Goal: Information Seeking & Learning: Learn about a topic

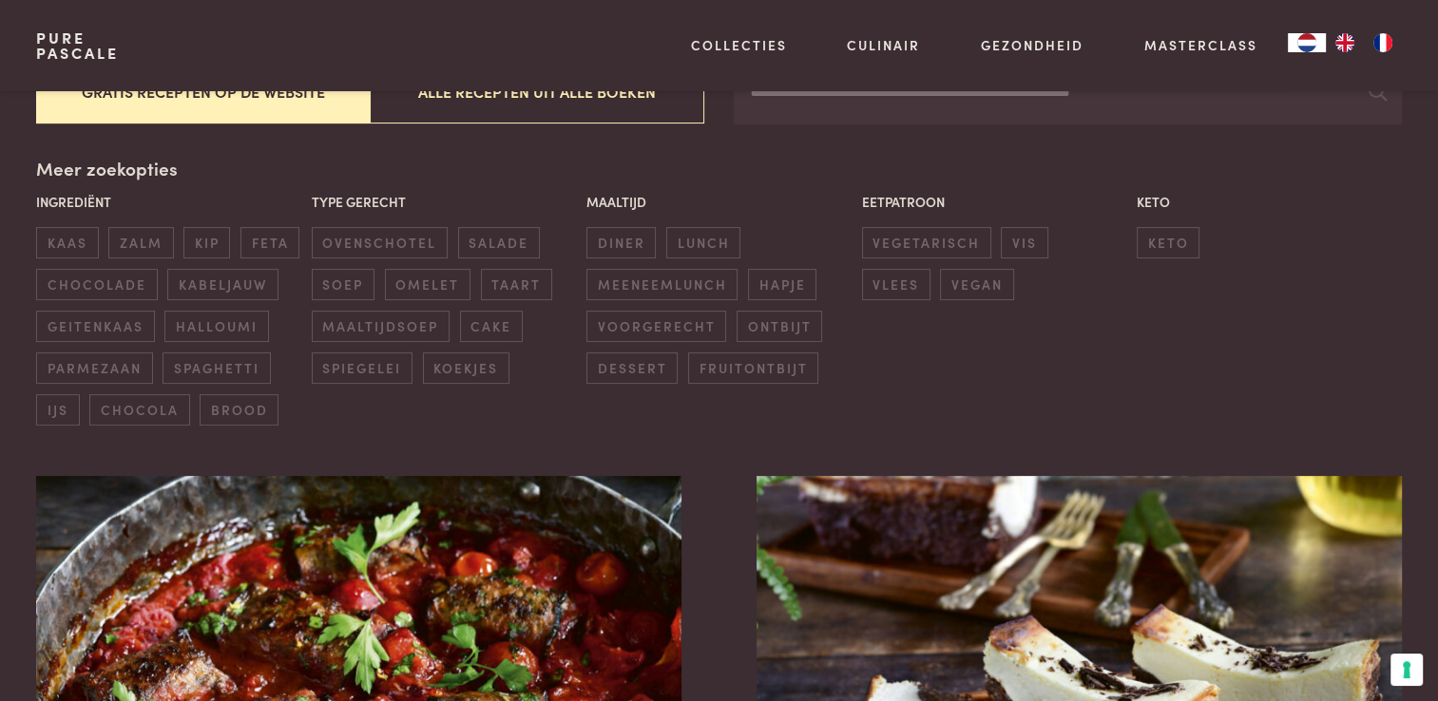
scroll to position [380, 0]
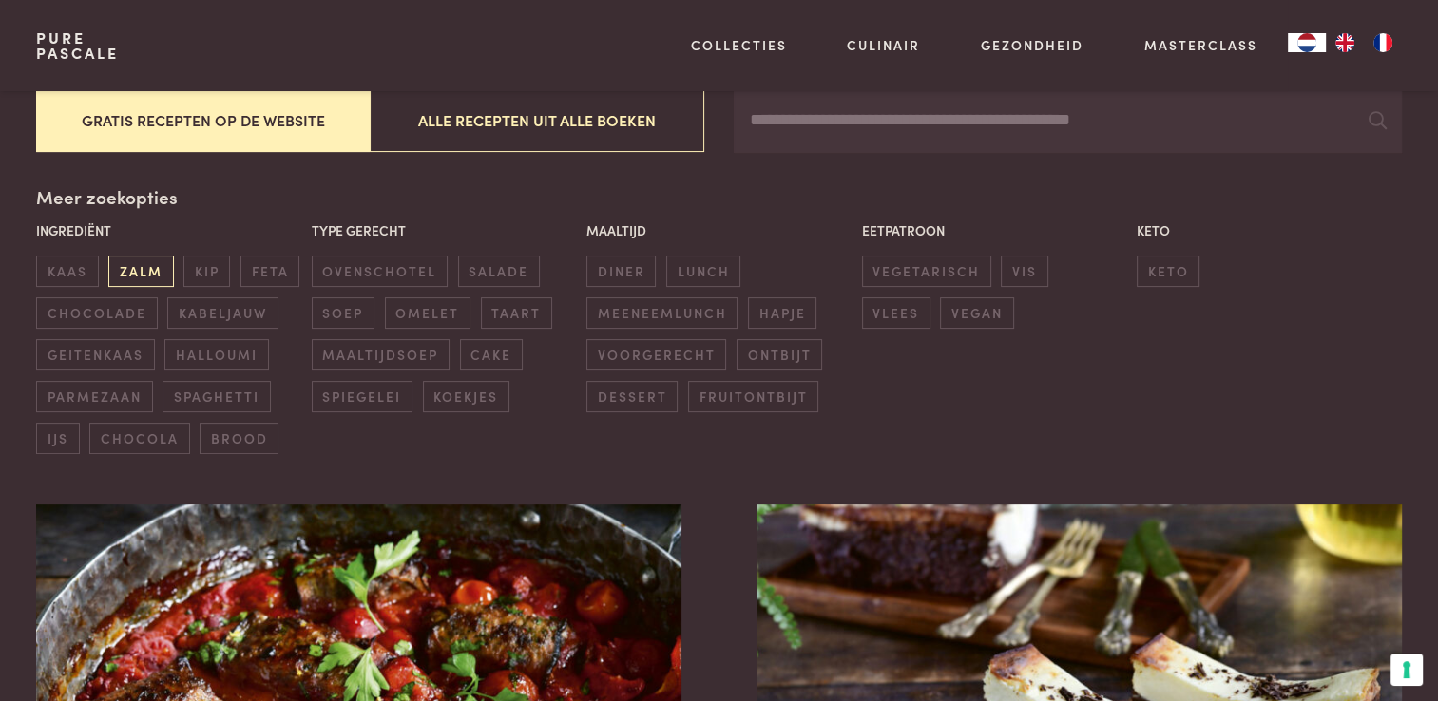
click at [141, 271] on span "zalm" at bounding box center [140, 271] width 65 height 31
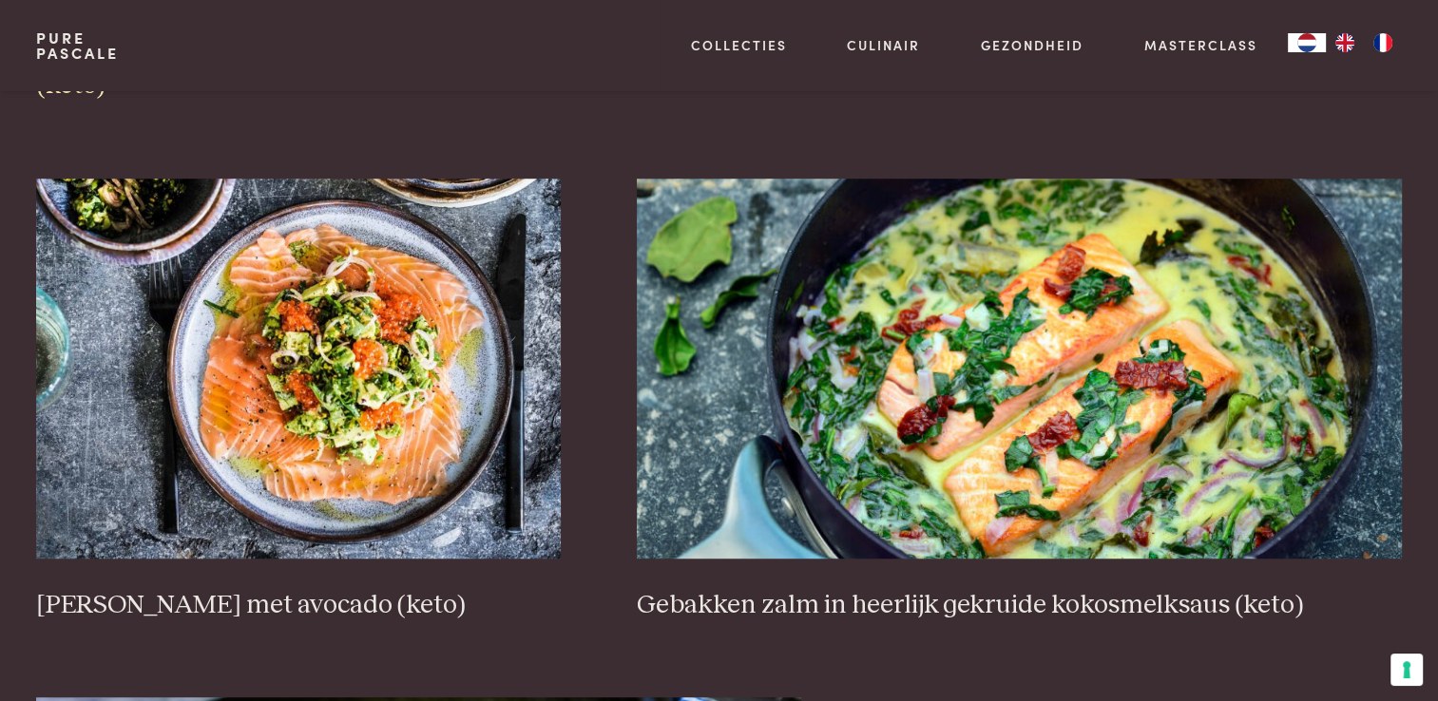
scroll to position [1291, 0]
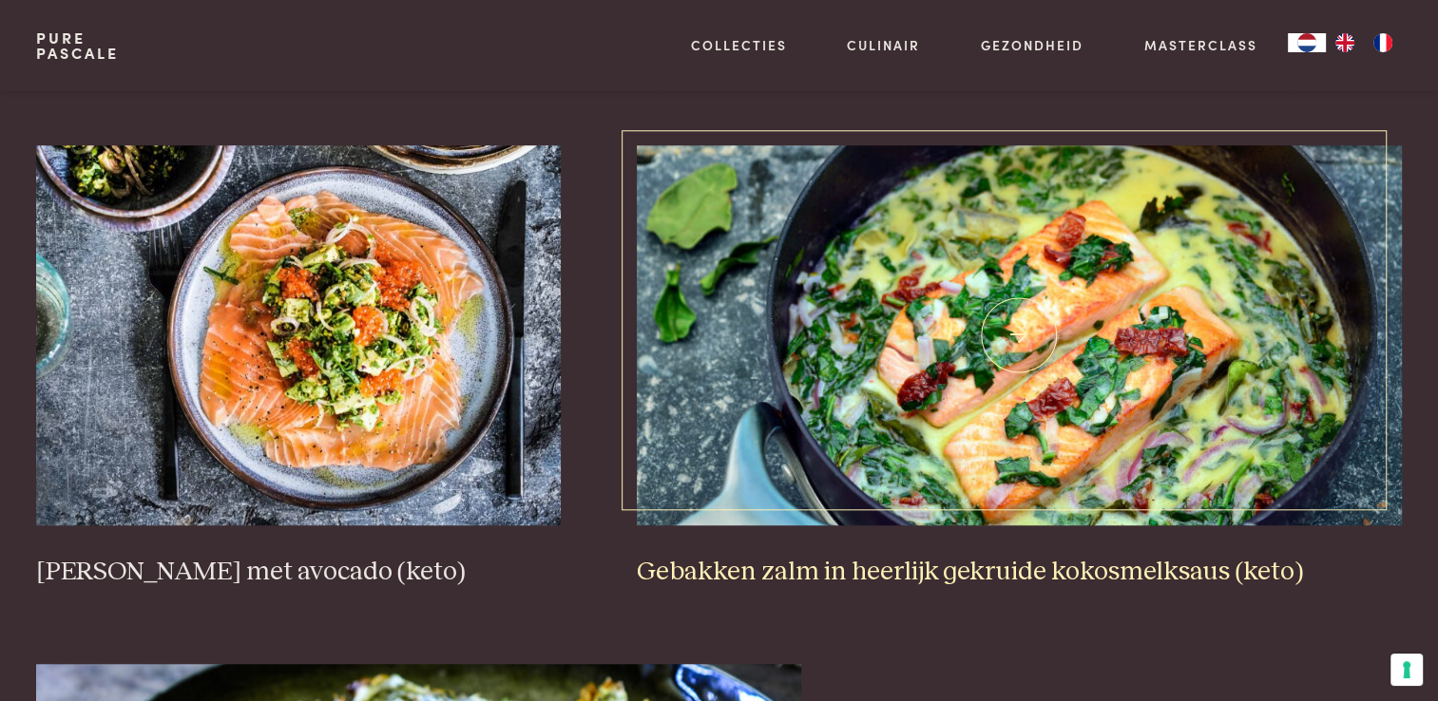
click at [992, 307] on img at bounding box center [1019, 335] width 765 height 380
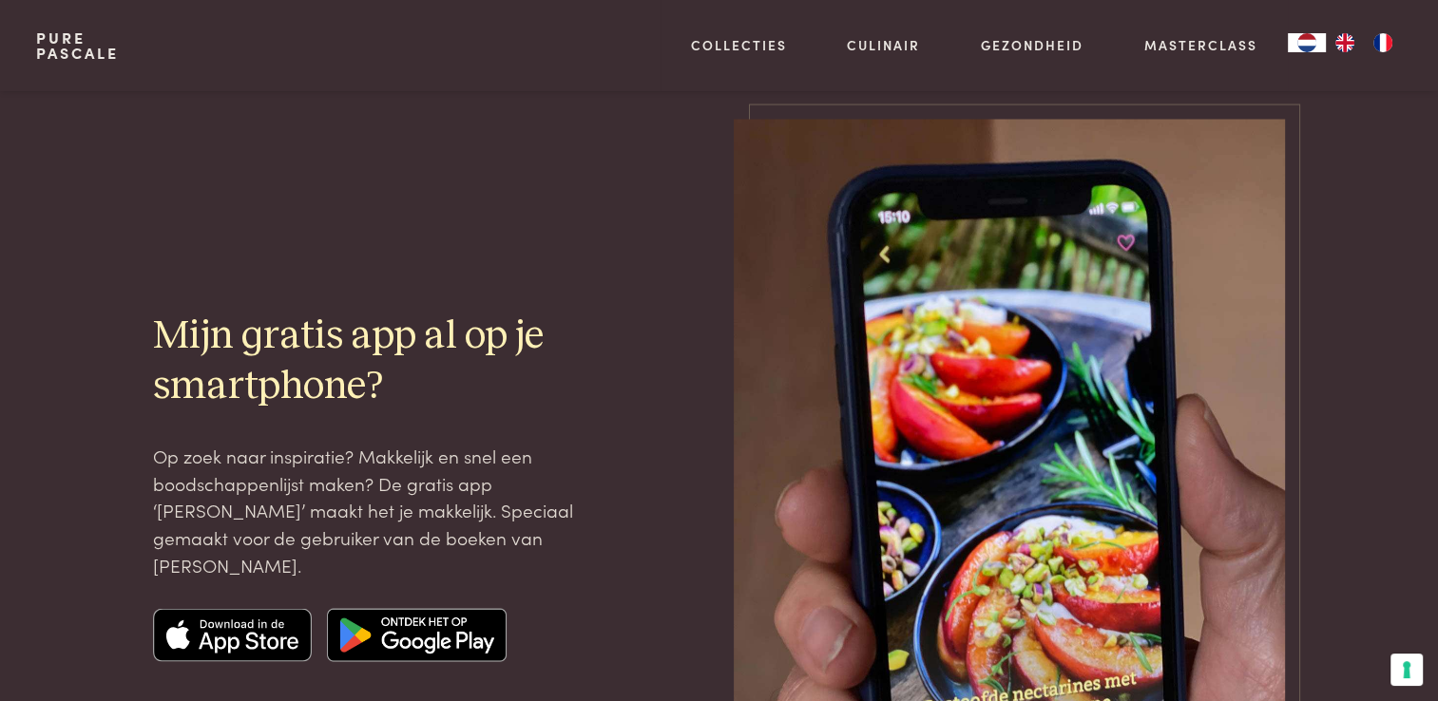
scroll to position [3156, 0]
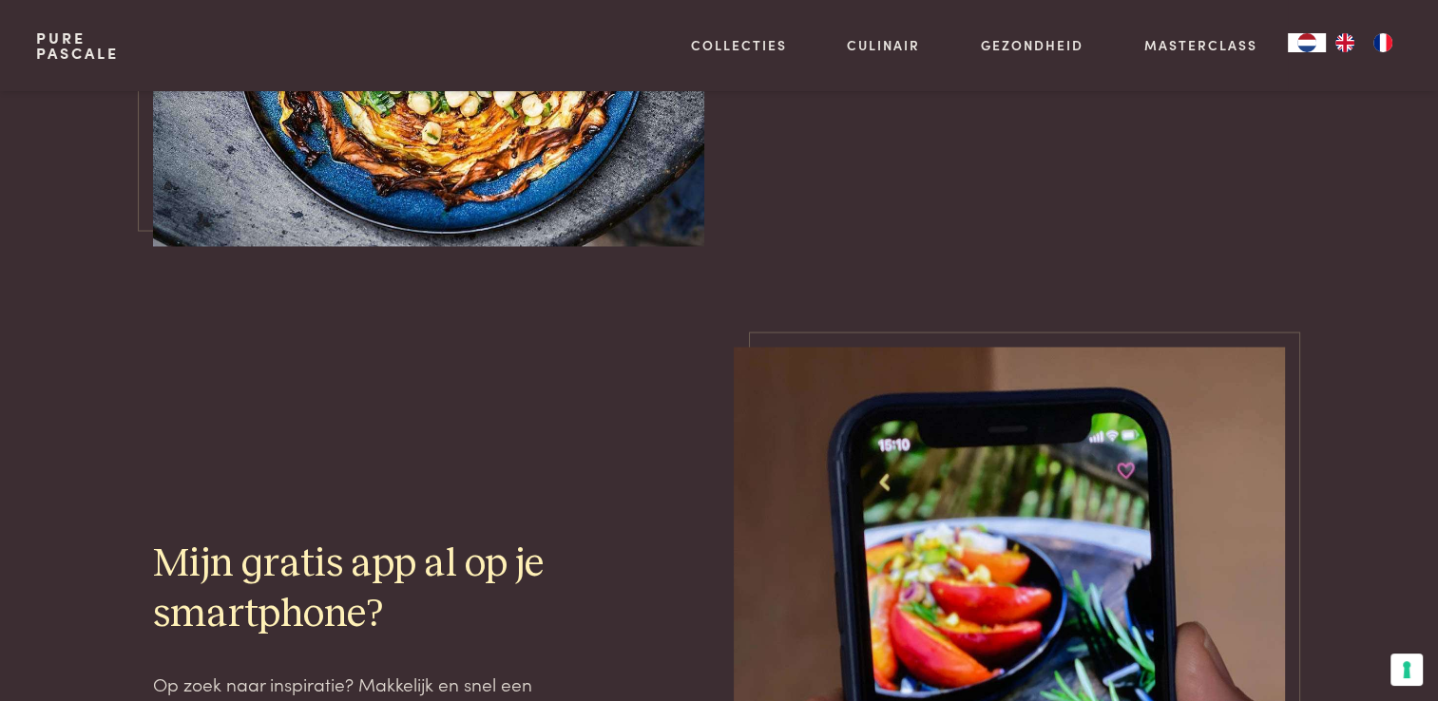
scroll to position [385, 0]
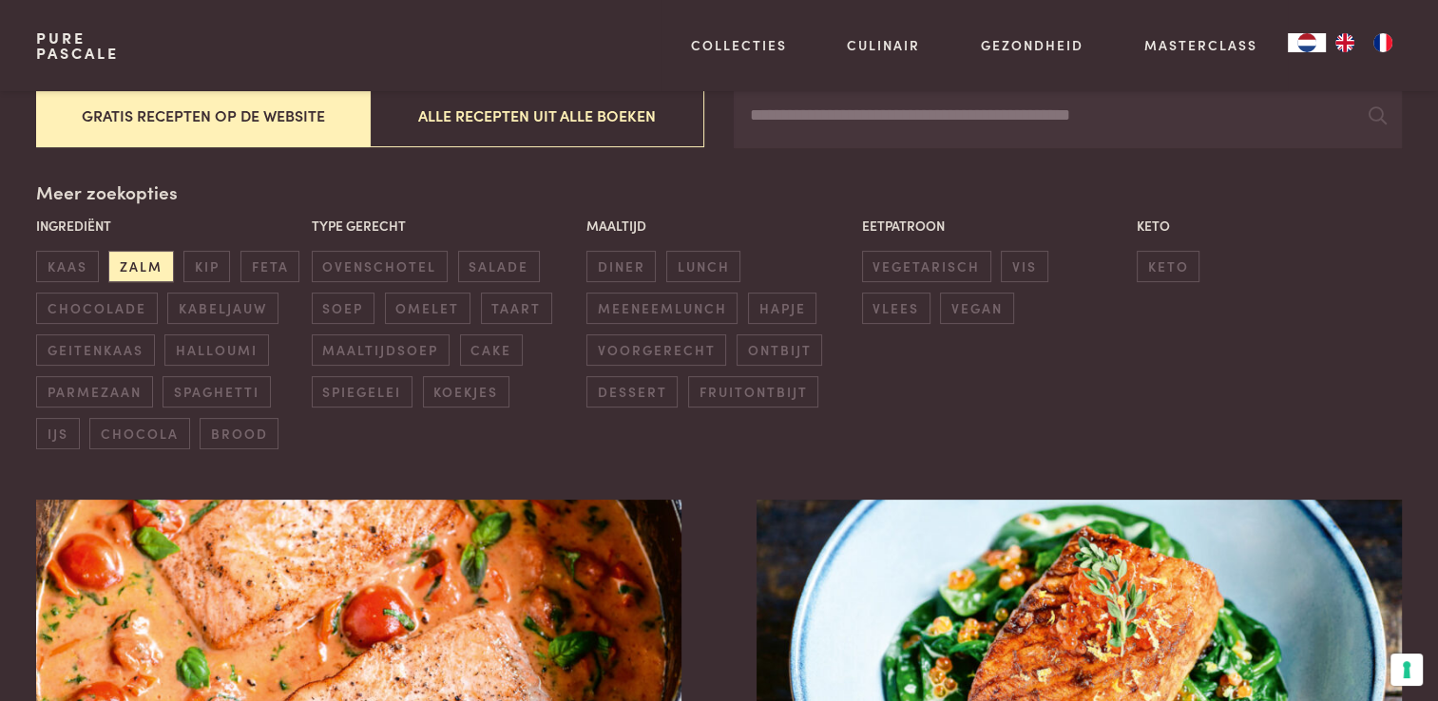
click at [214, 127] on button "Gratis recepten op de website" at bounding box center [203, 116] width 334 height 64
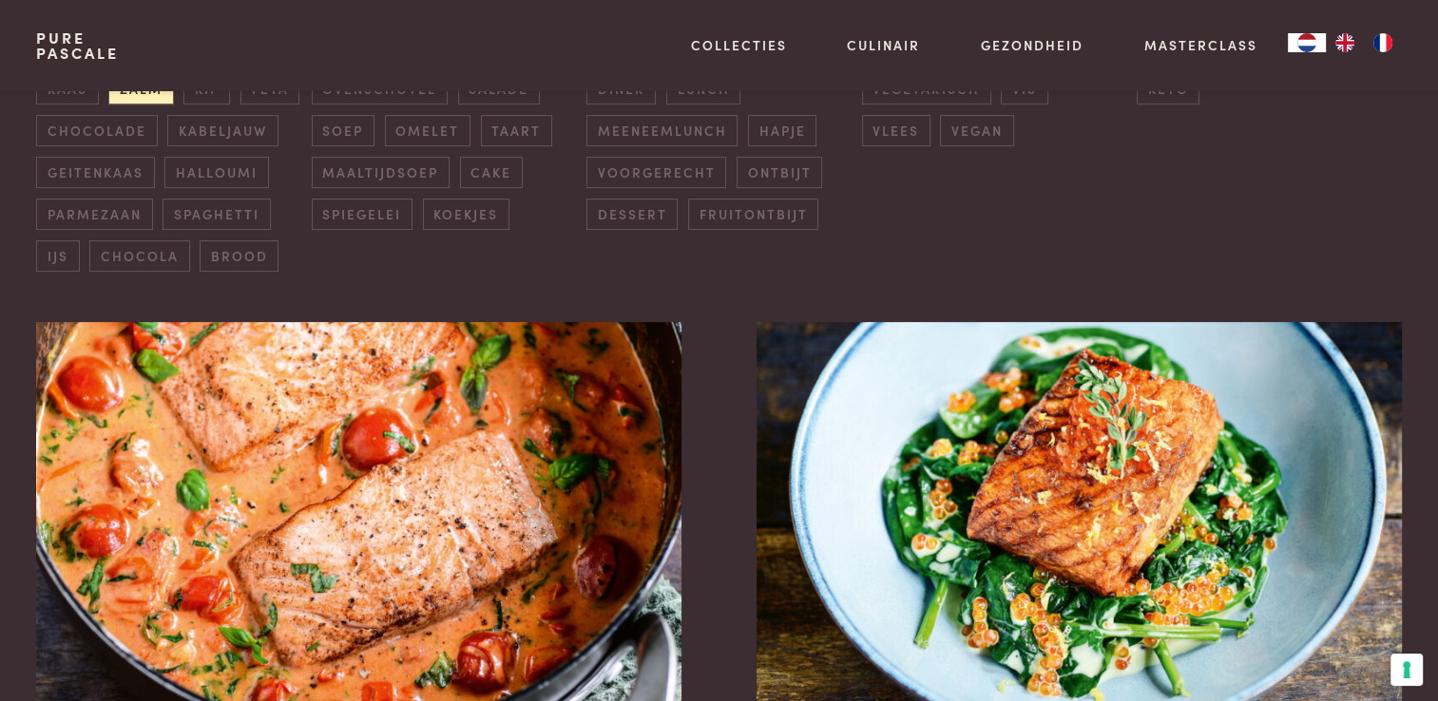
scroll to position [721, 0]
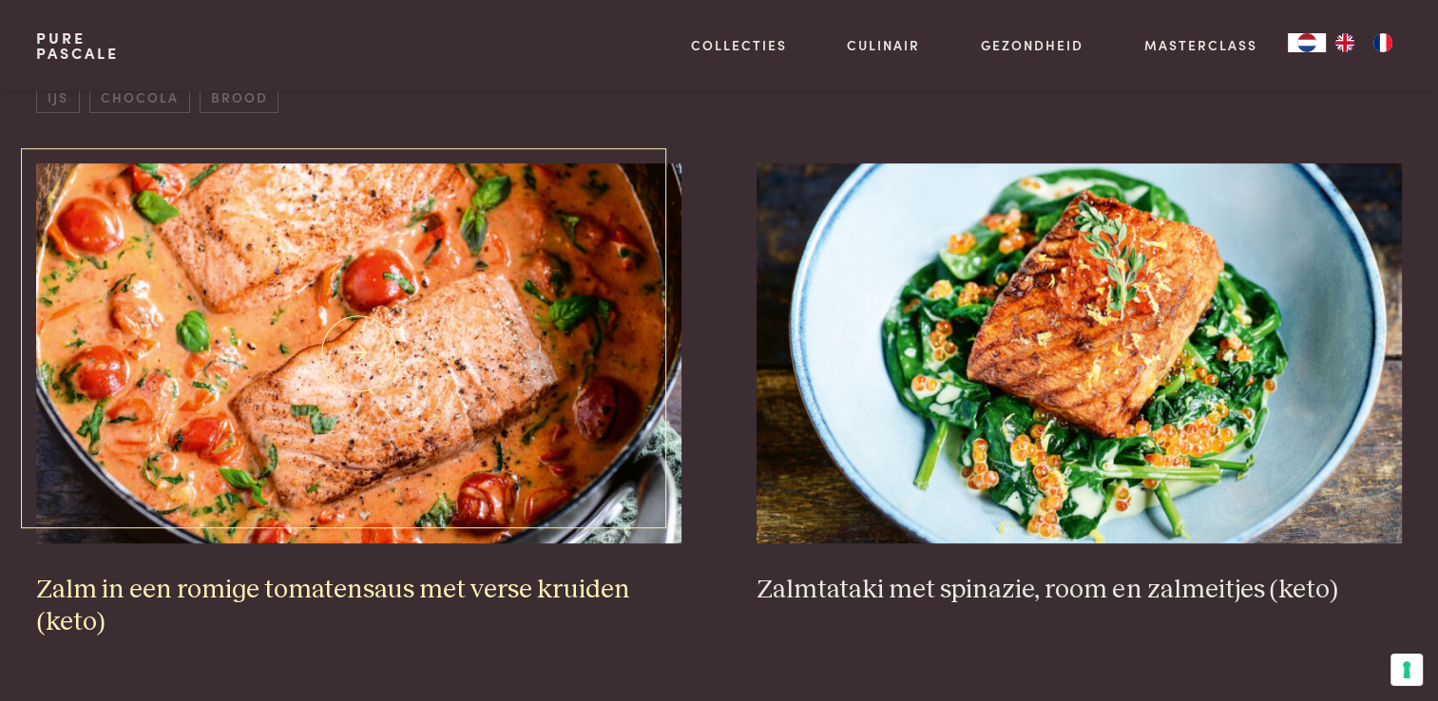
click at [306, 361] on img at bounding box center [358, 353] width 644 height 380
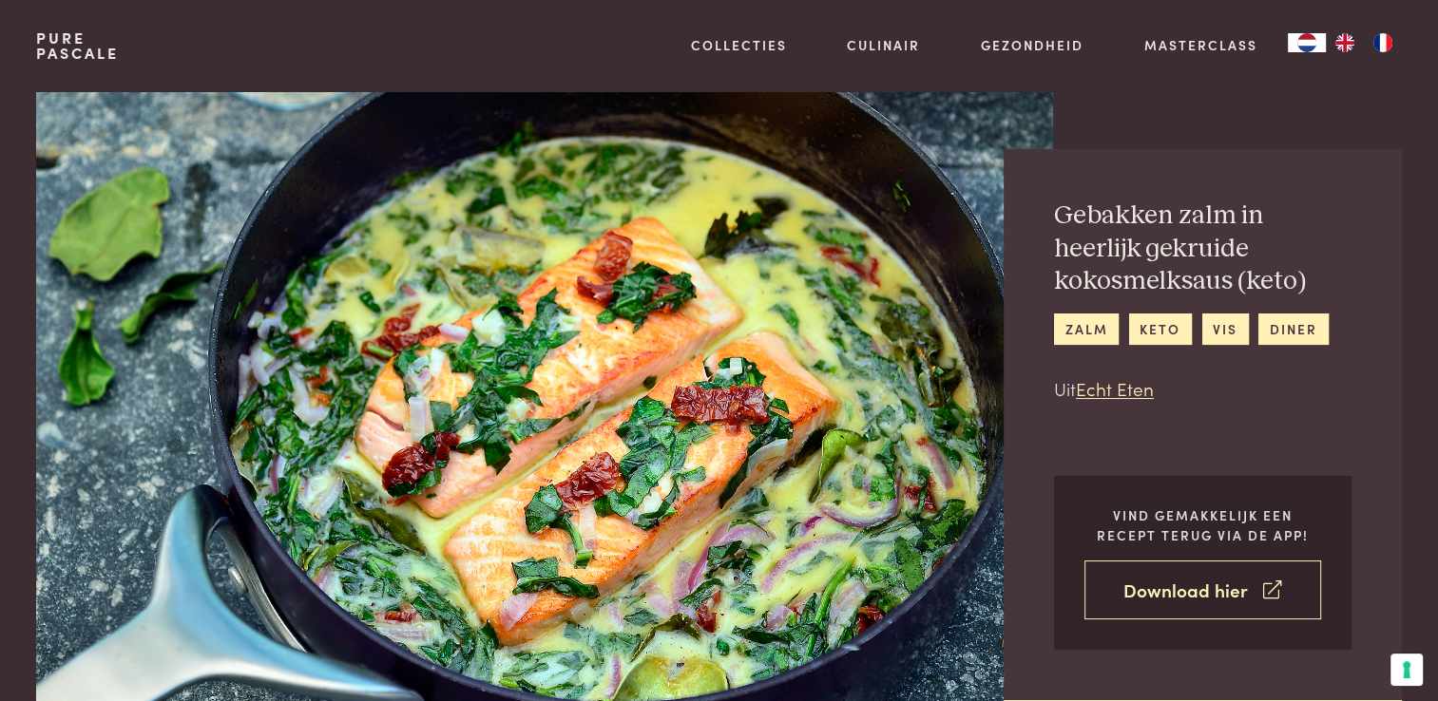
click at [1180, 595] on link "Download hier" at bounding box center [1202, 591] width 237 height 60
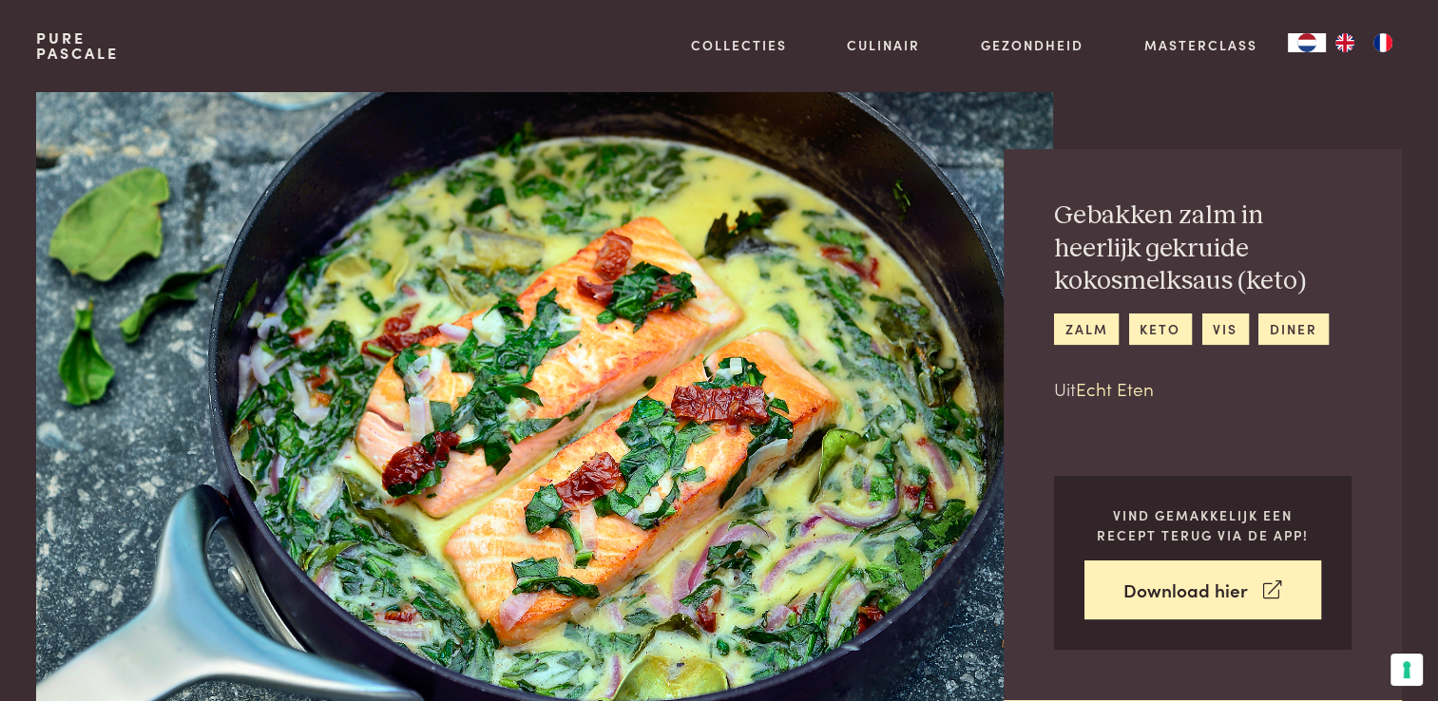
click at [1102, 391] on link "Echt Eten" at bounding box center [1115, 388] width 78 height 26
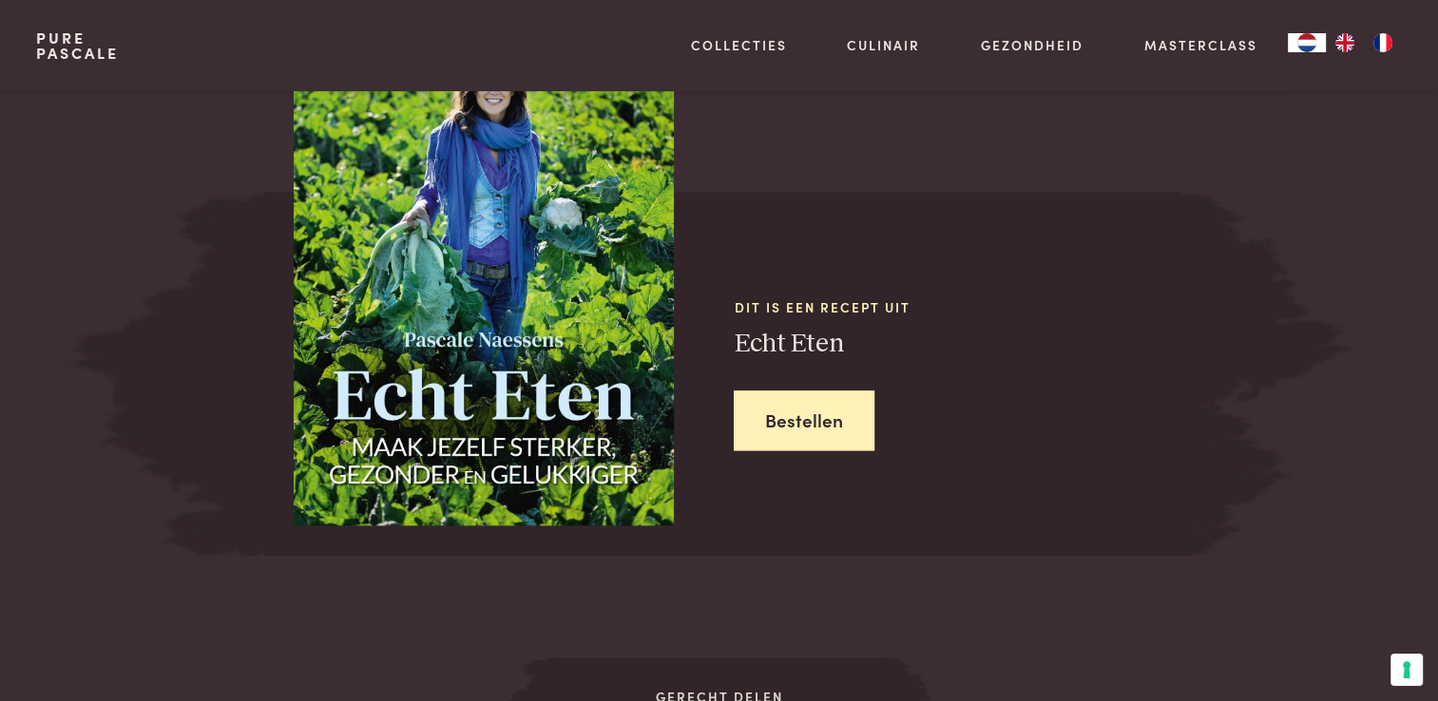
scroll to position [2370, 0]
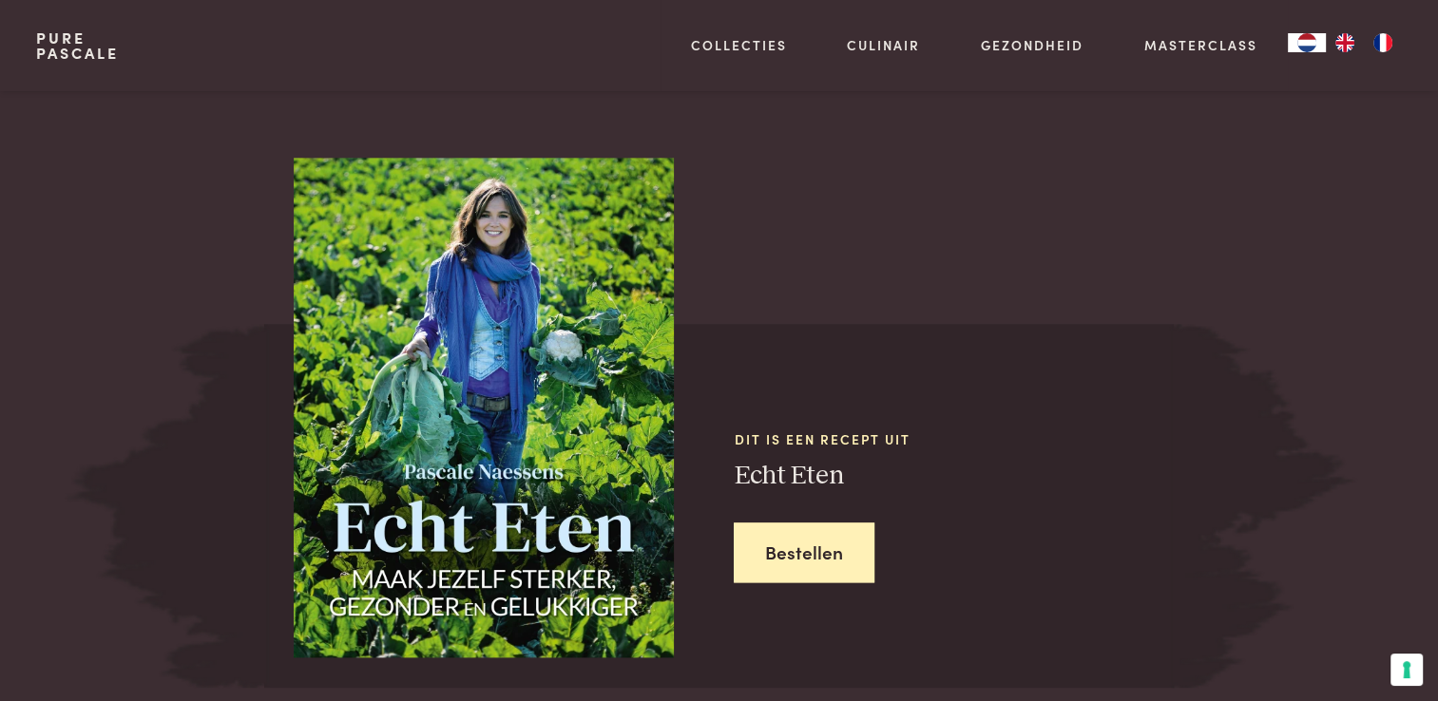
scroll to position [1990, 0]
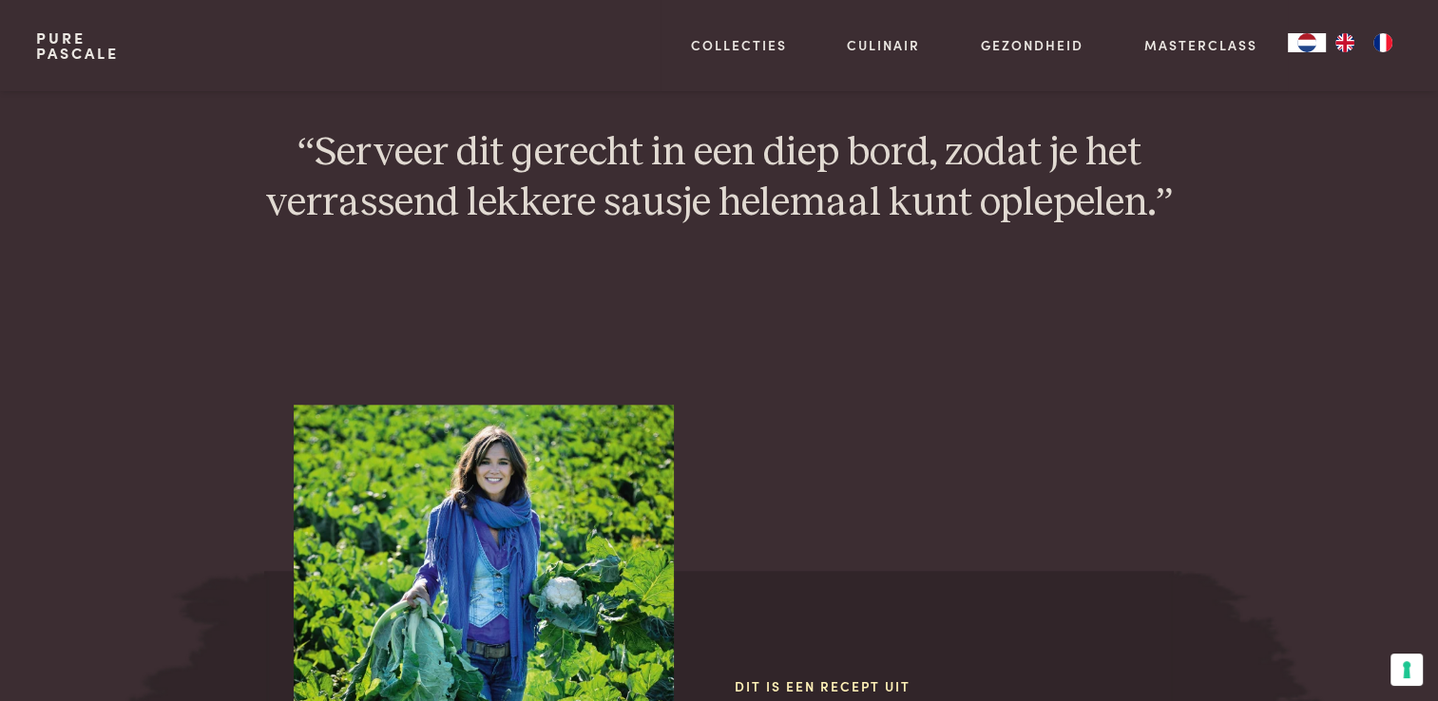
scroll to position [2370, 0]
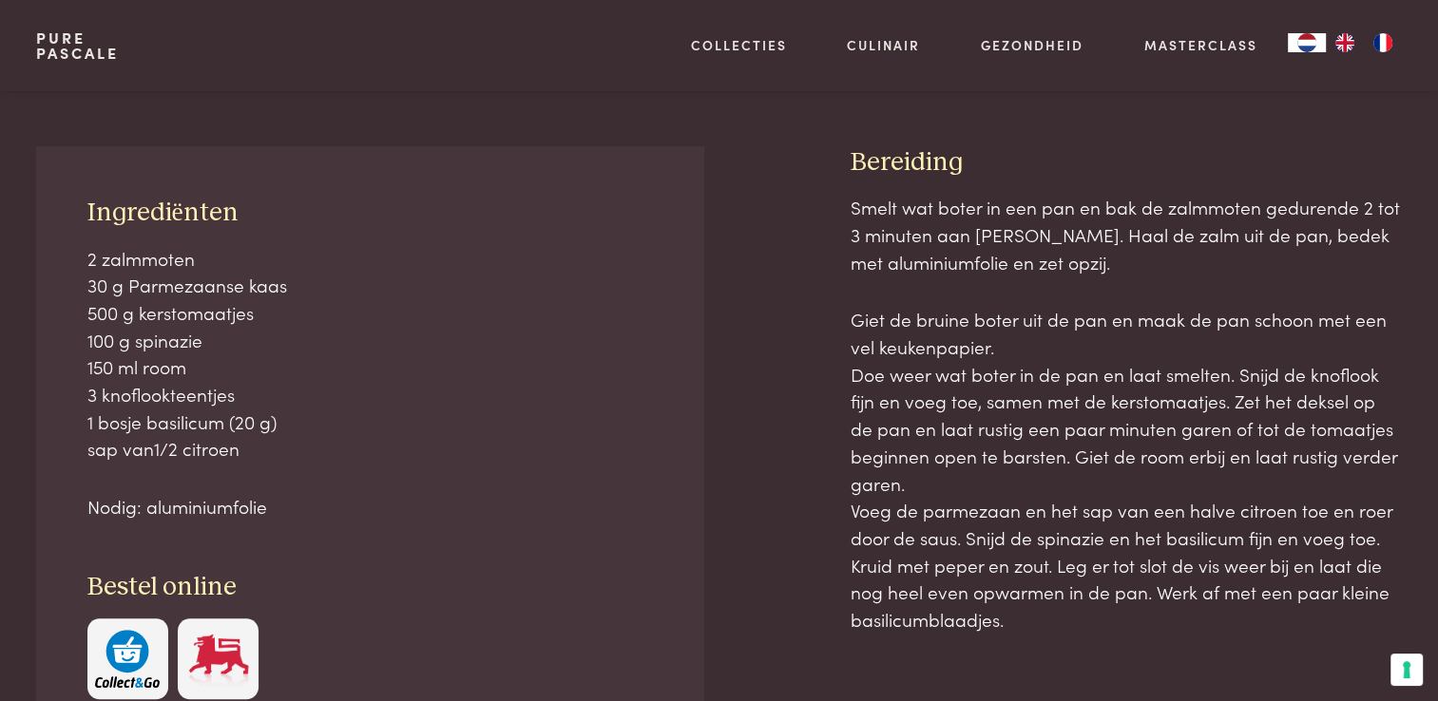
scroll to position [760, 0]
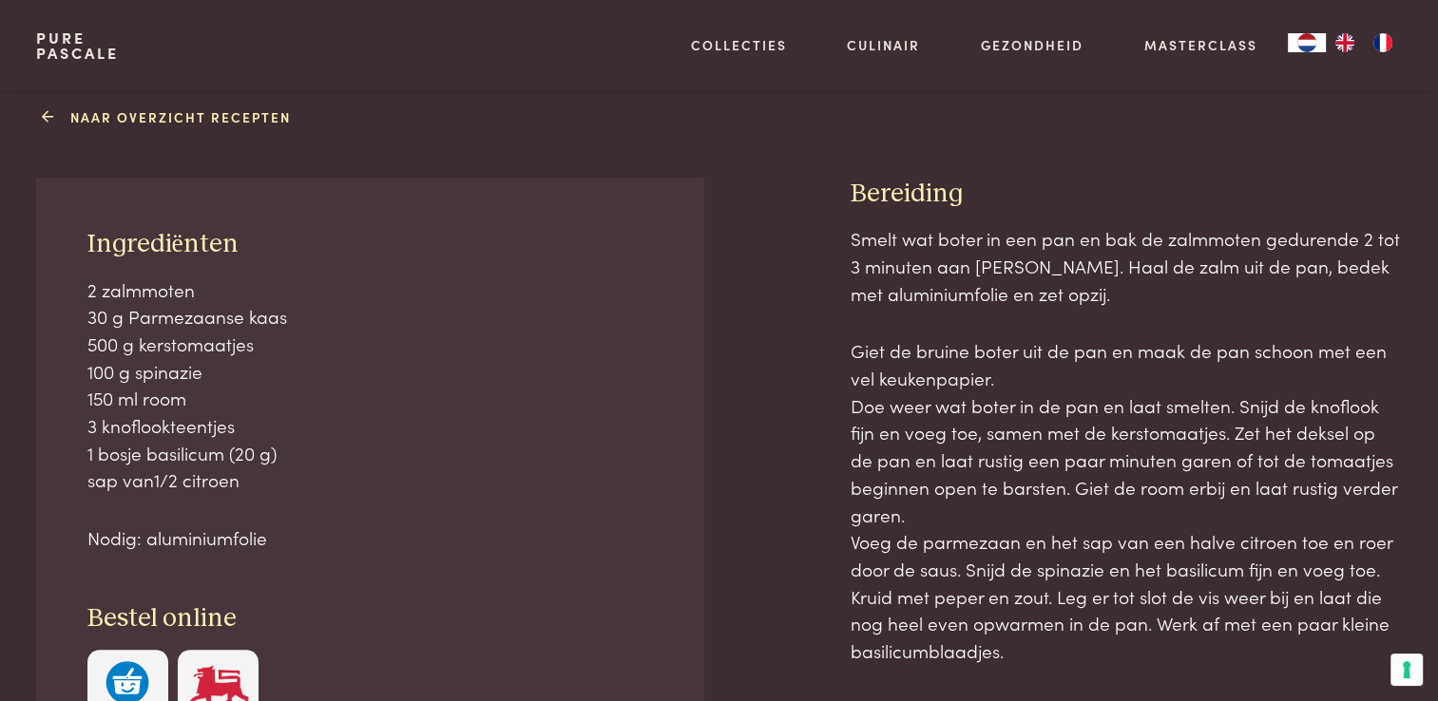
click at [182, 117] on link "Naar overzicht recepten" at bounding box center [169, 117] width 244 height 20
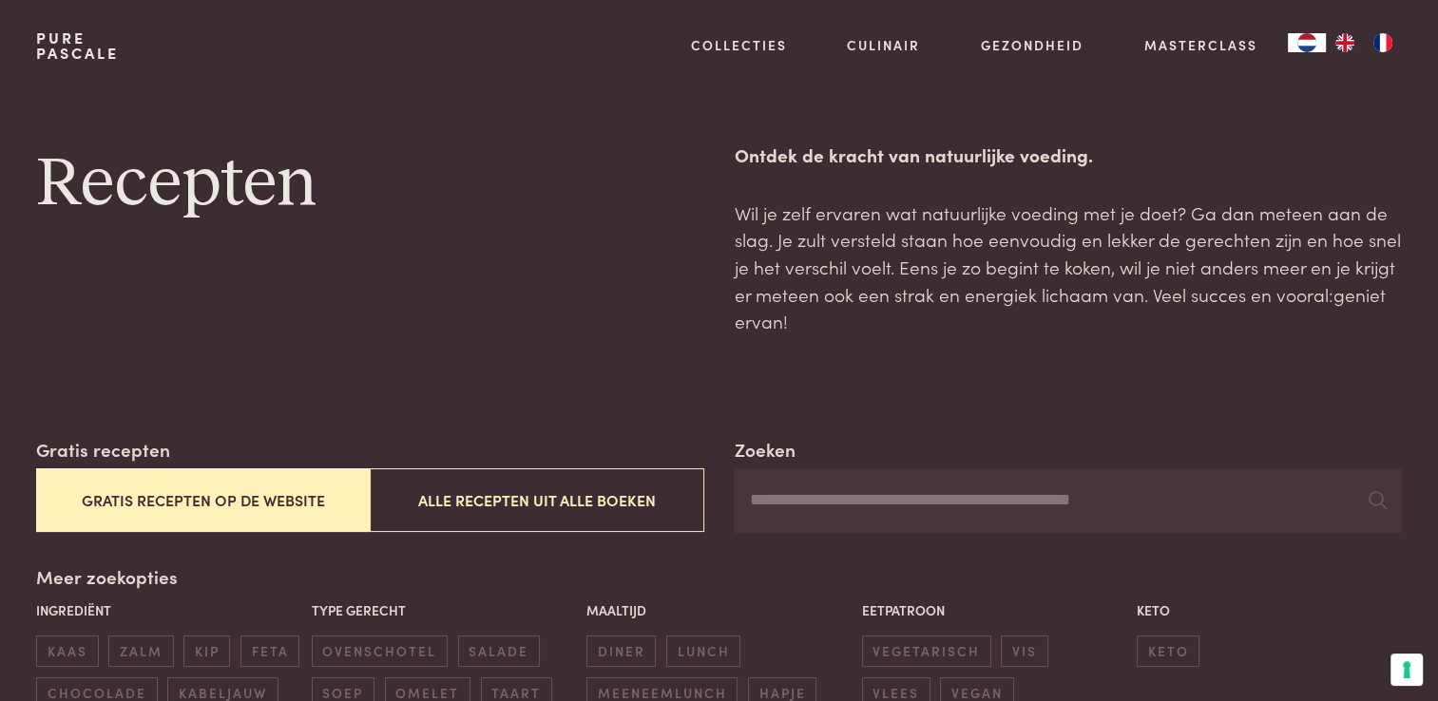
click at [219, 506] on button "Gratis recepten op de website" at bounding box center [203, 500] width 334 height 64
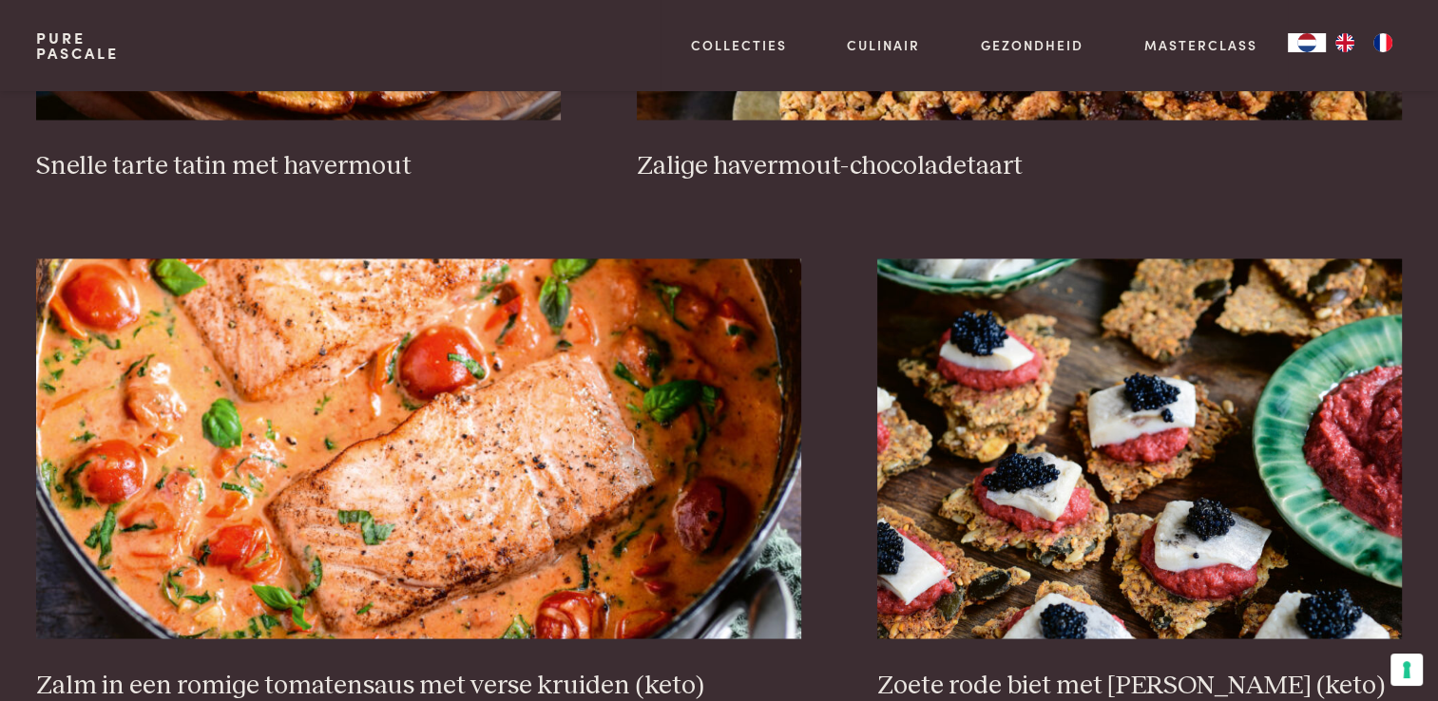
scroll to position [3287, 0]
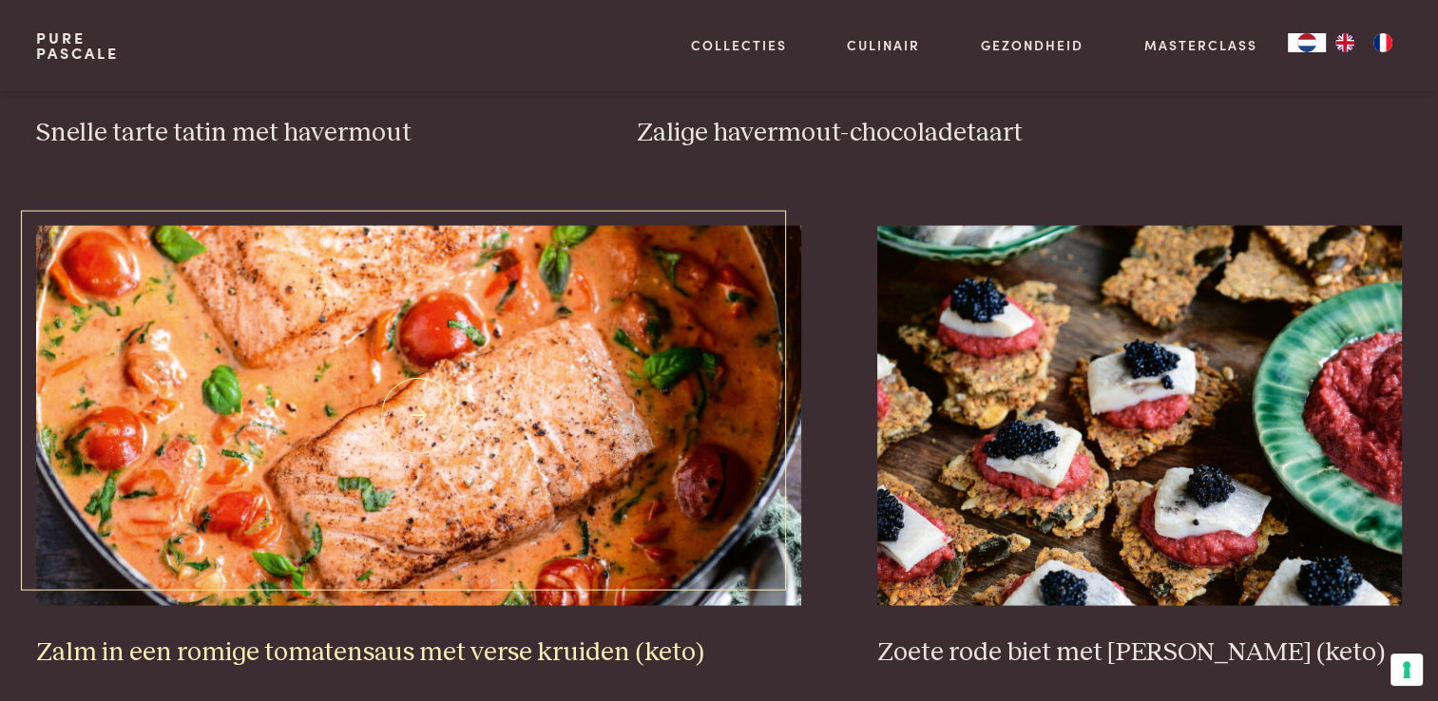
click at [247, 488] on img at bounding box center [418, 415] width 765 height 380
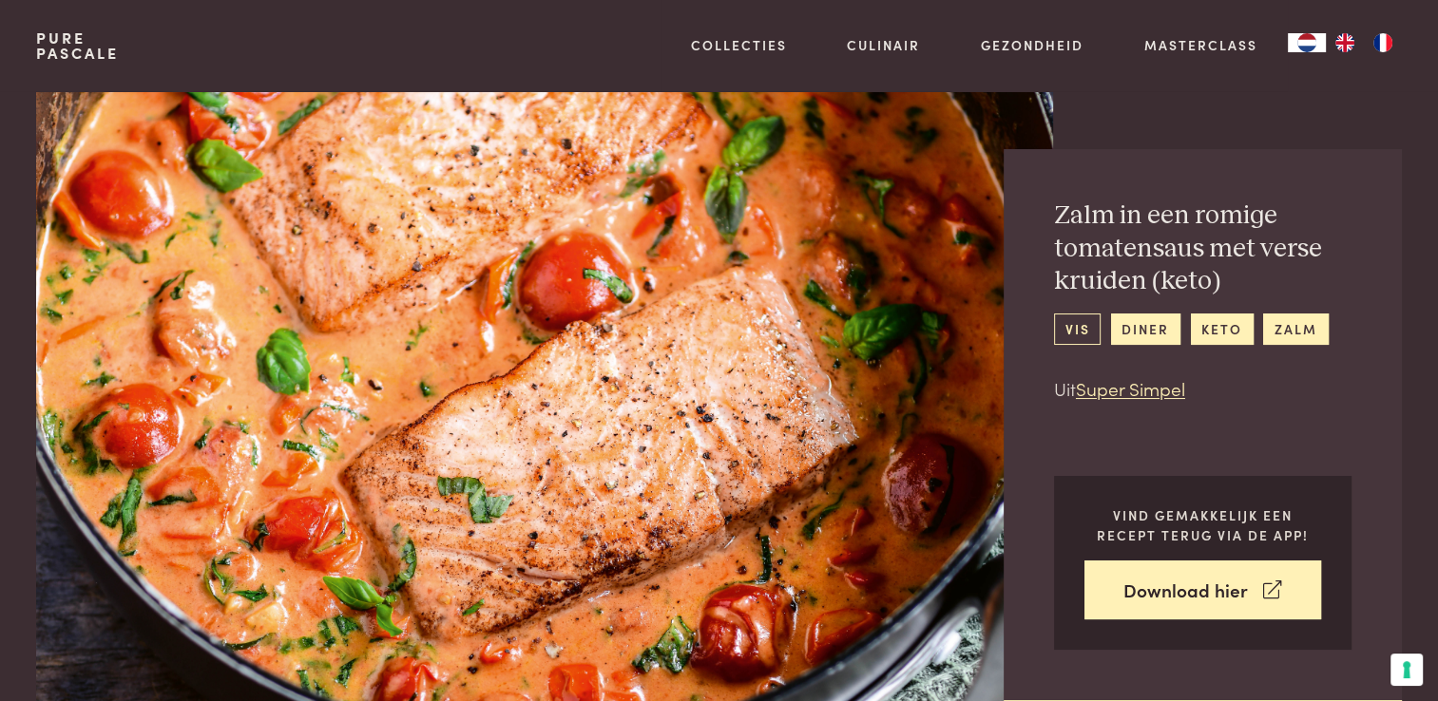
click at [1070, 333] on link "vis" at bounding box center [1077, 329] width 47 height 31
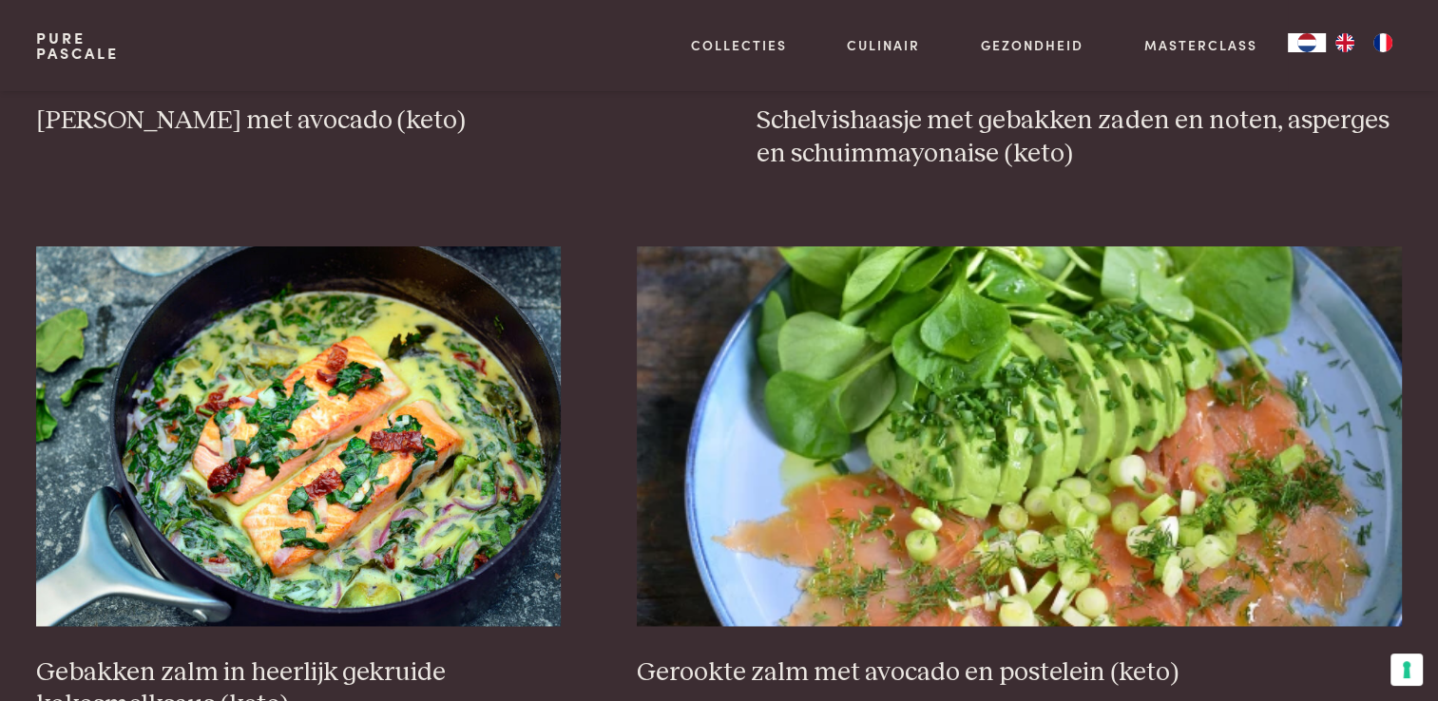
scroll to position [2851, 0]
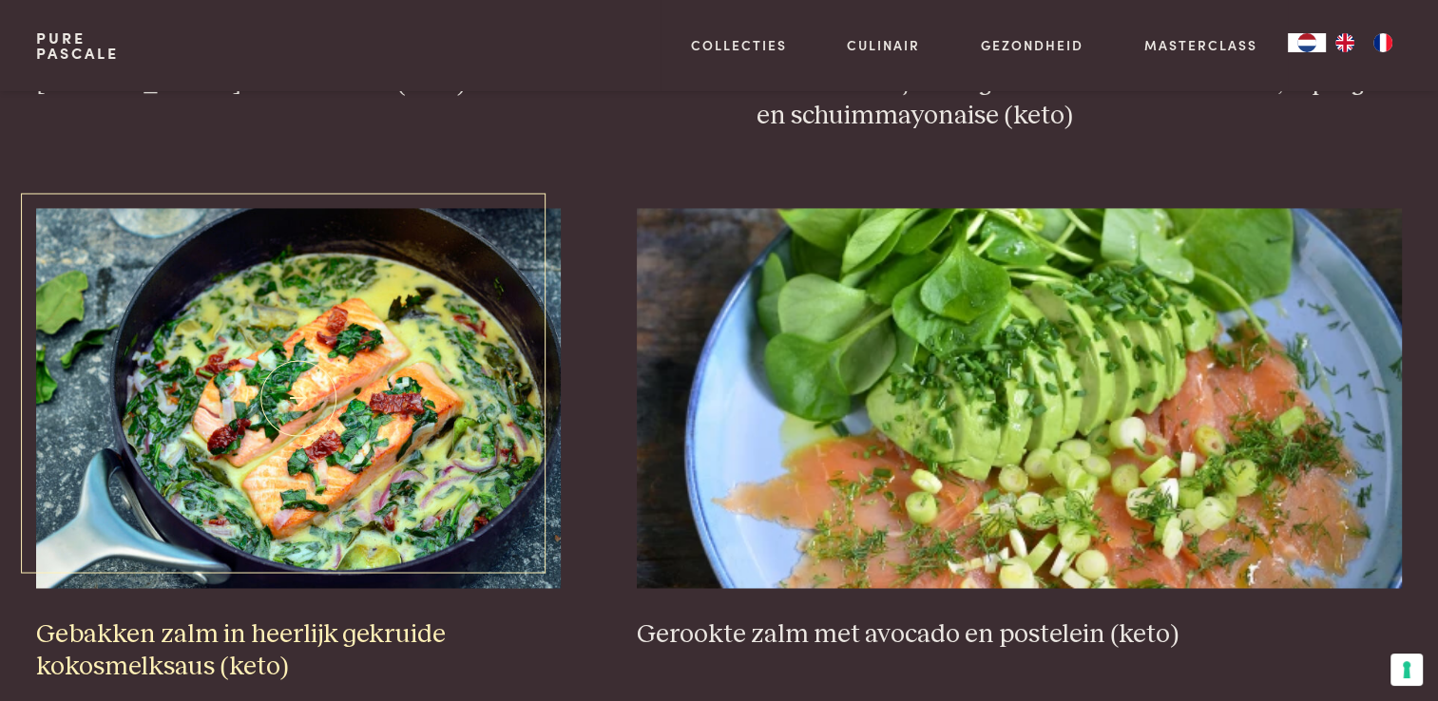
click at [328, 397] on img at bounding box center [298, 398] width 525 height 380
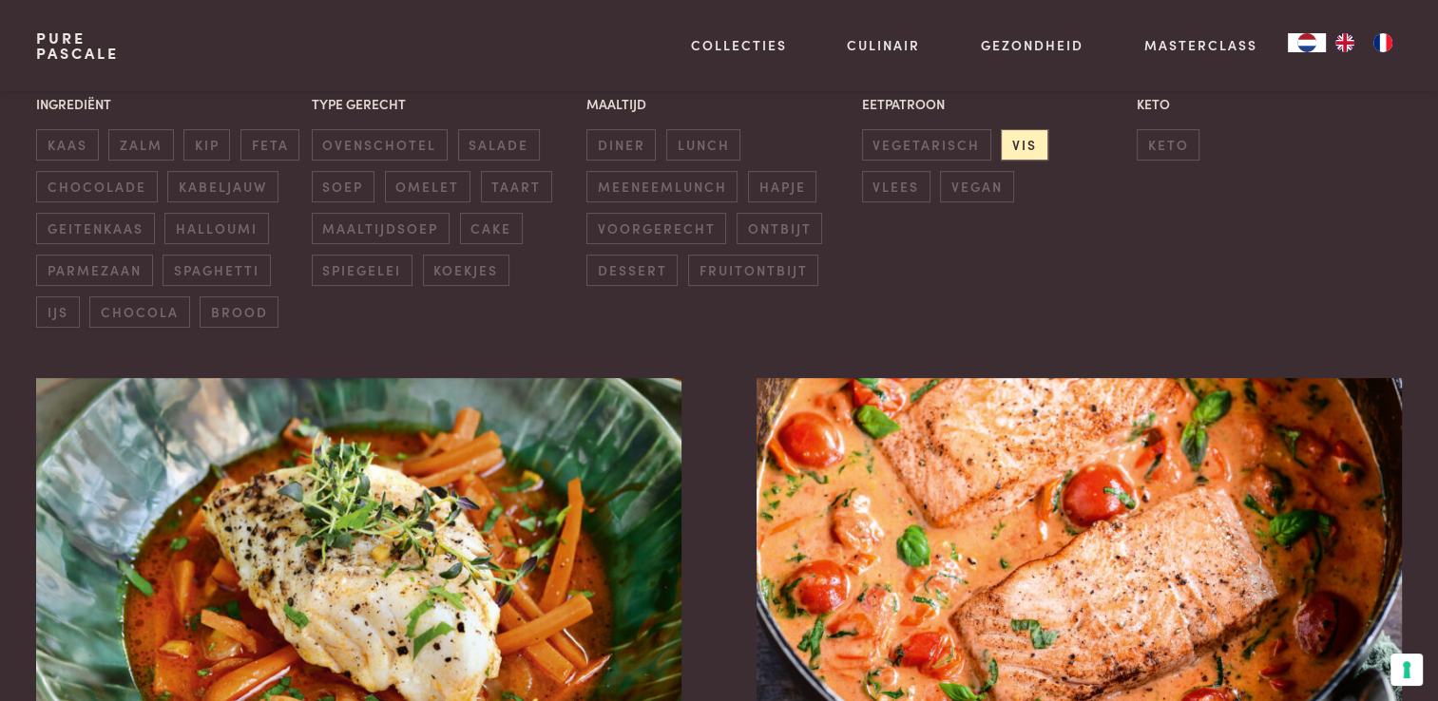
scroll to position [475, 0]
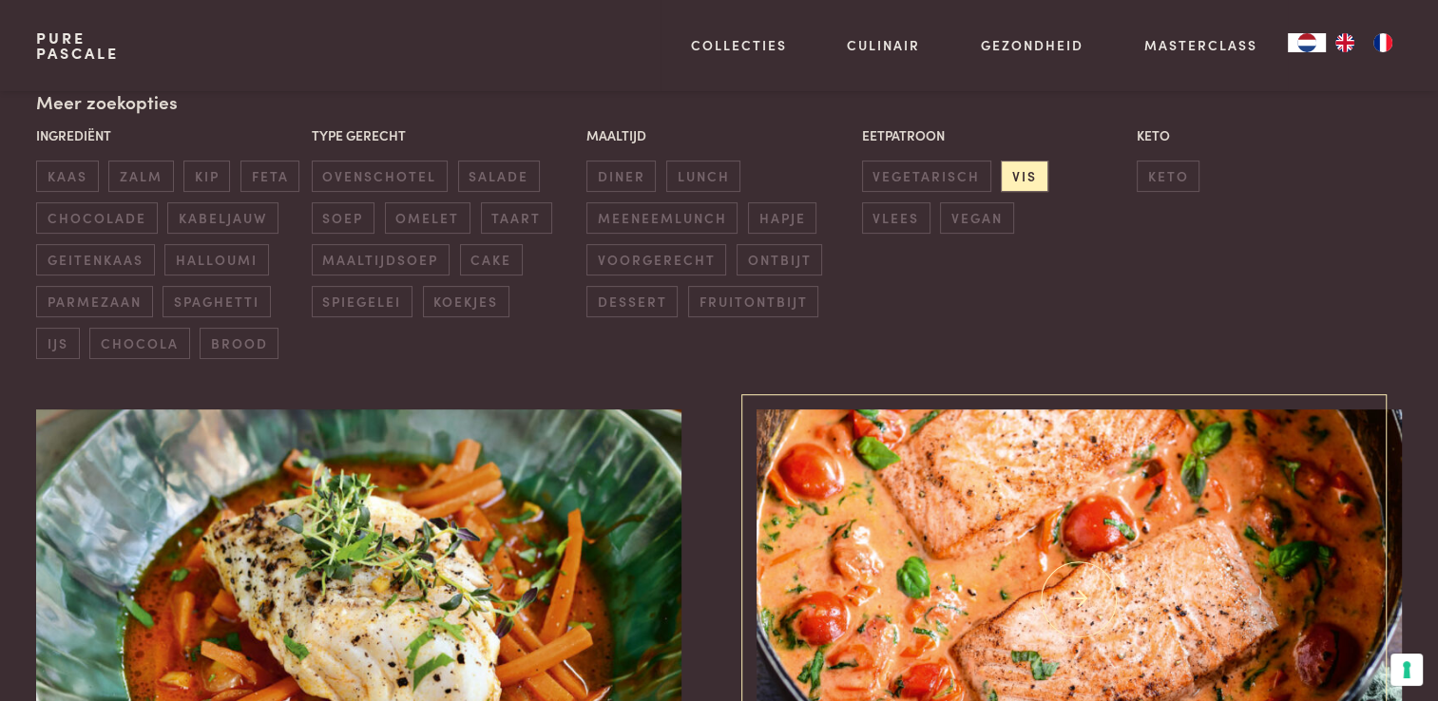
click at [998, 489] on img at bounding box center [1078, 600] width 644 height 380
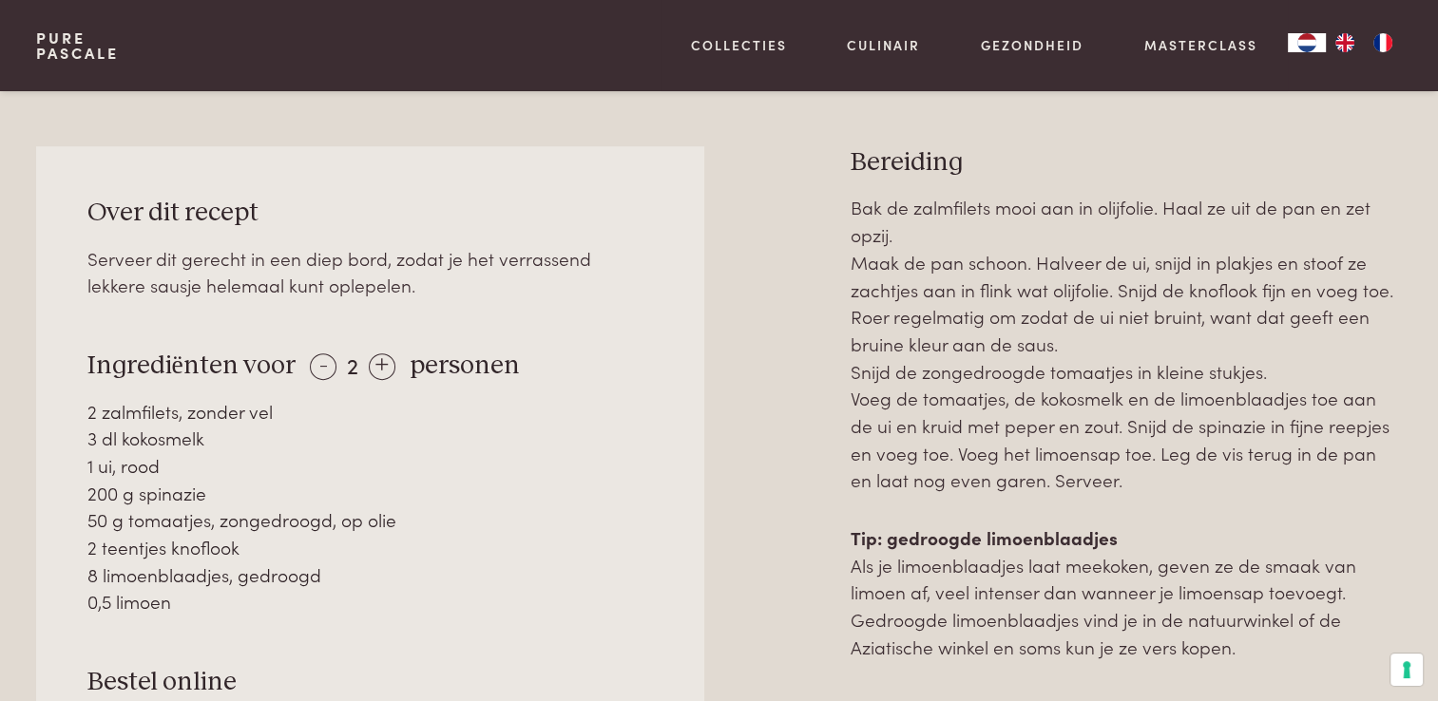
scroll to position [760, 0]
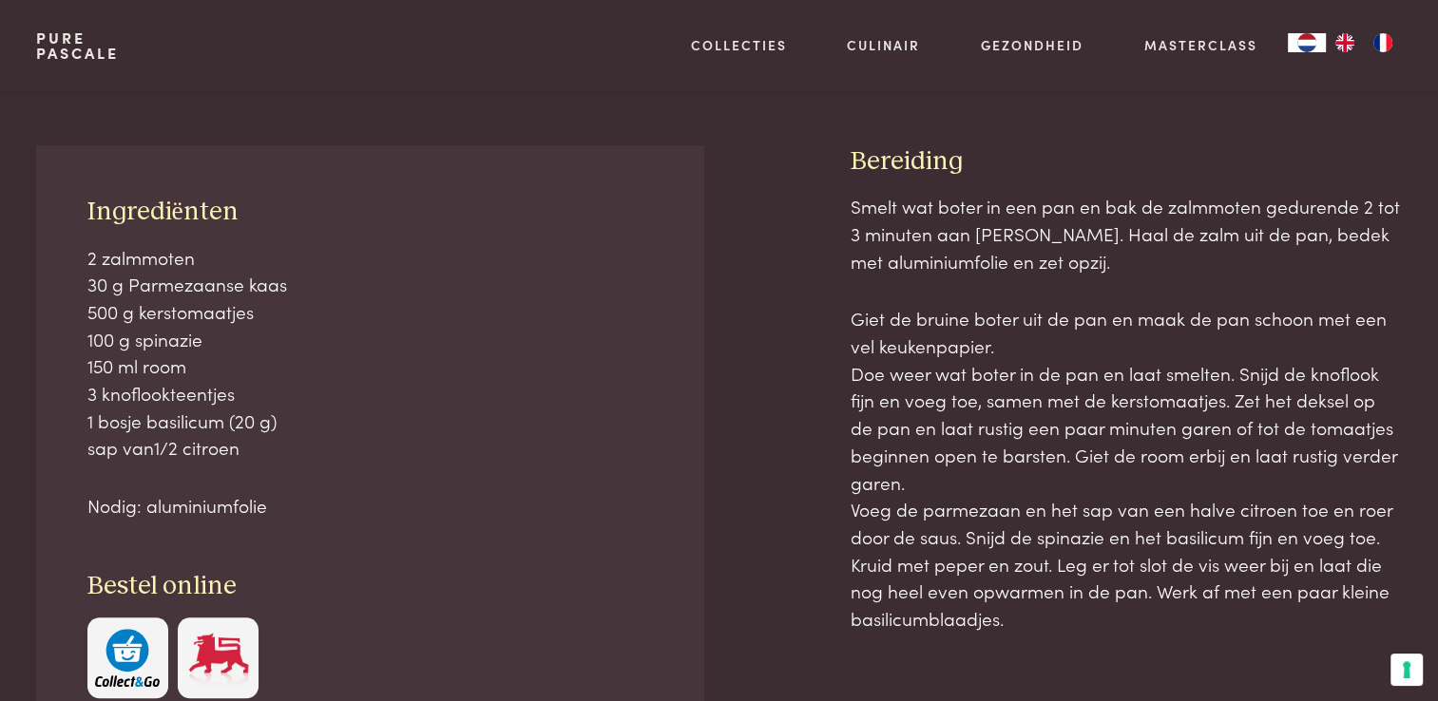
scroll to position [760, 0]
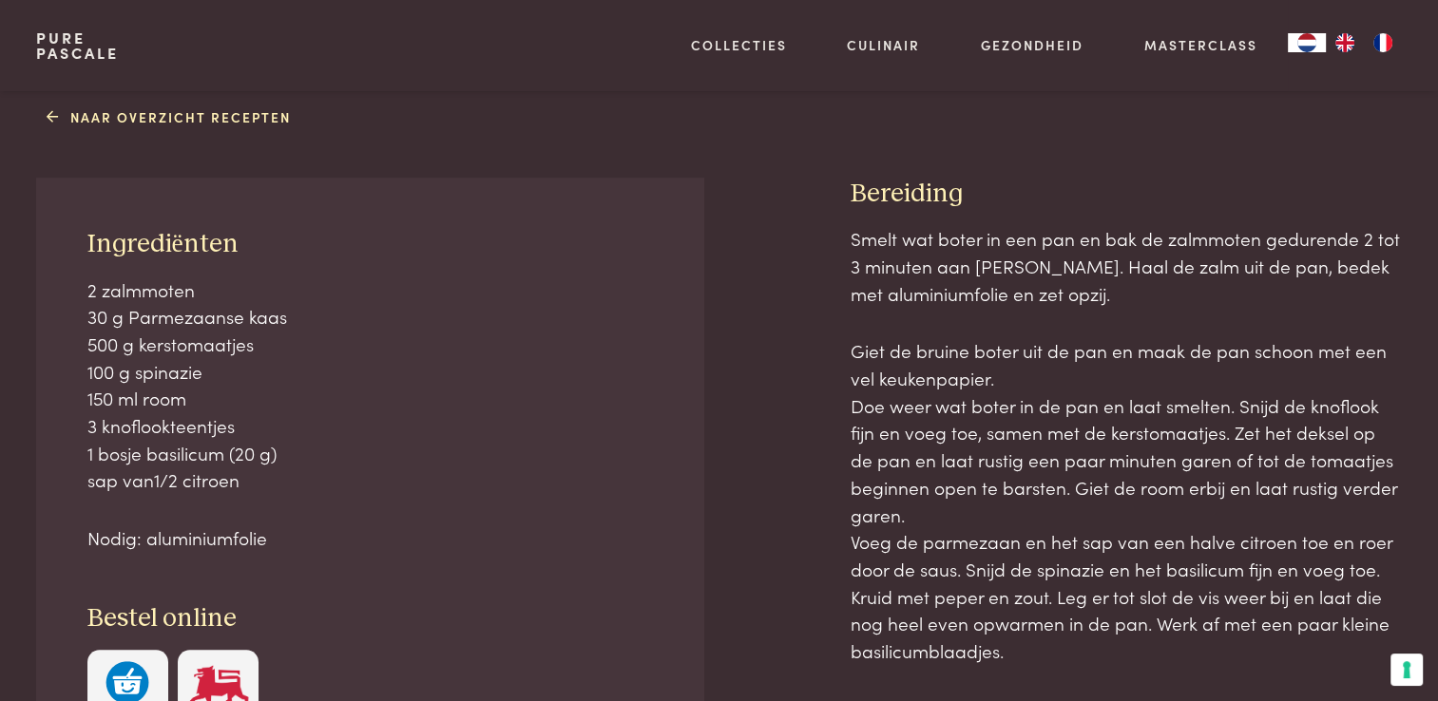
click at [539, 367] on p "2 zalmmoten 30 g Parmezaanse kaas 500 g kerstomaatjes 100 g spinazie 150 ml roo…" at bounding box center [370, 386] width 566 height 219
